Goal: Navigation & Orientation: Find specific page/section

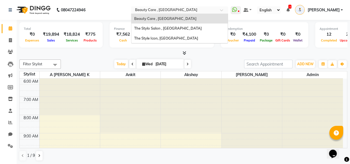
click at [201, 8] on input "text" at bounding box center [174, 11] width 80 height 6
click at [184, 26] on div "The Stylo Salon , Mumbai" at bounding box center [179, 29] width 96 height 10
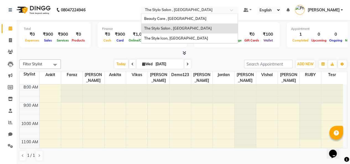
click at [192, 11] on input "text" at bounding box center [184, 11] width 80 height 6
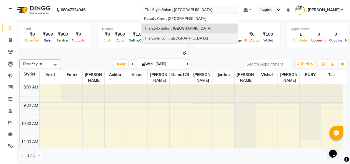
click at [179, 36] on span "The Style Icon, South Delhi" at bounding box center [176, 38] width 64 height 4
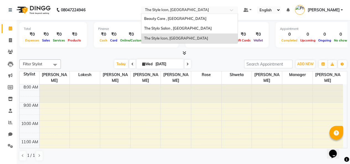
click at [191, 8] on input "text" at bounding box center [184, 11] width 80 height 6
click at [180, 21] on div "Beauty Care , [GEOGRAPHIC_DATA]" at bounding box center [189, 19] width 96 height 10
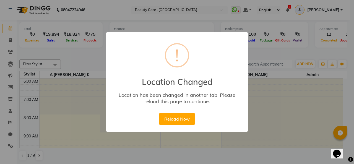
click at [170, 121] on button "Reload Now" at bounding box center [176, 119] width 35 height 12
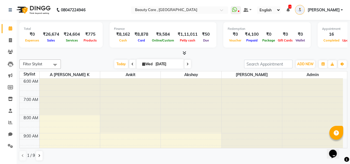
drag, startPoint x: 165, startPoint y: 87, endPoint x: 93, endPoint y: 57, distance: 78.1
click at [93, 57] on div "Filter Stylist Select All A [PERSON_NAME] K Admin Akshay Ankit [PERSON_NAME] Ap…" at bounding box center [183, 110] width 328 height 106
